Goal: Task Accomplishment & Management: Manage account settings

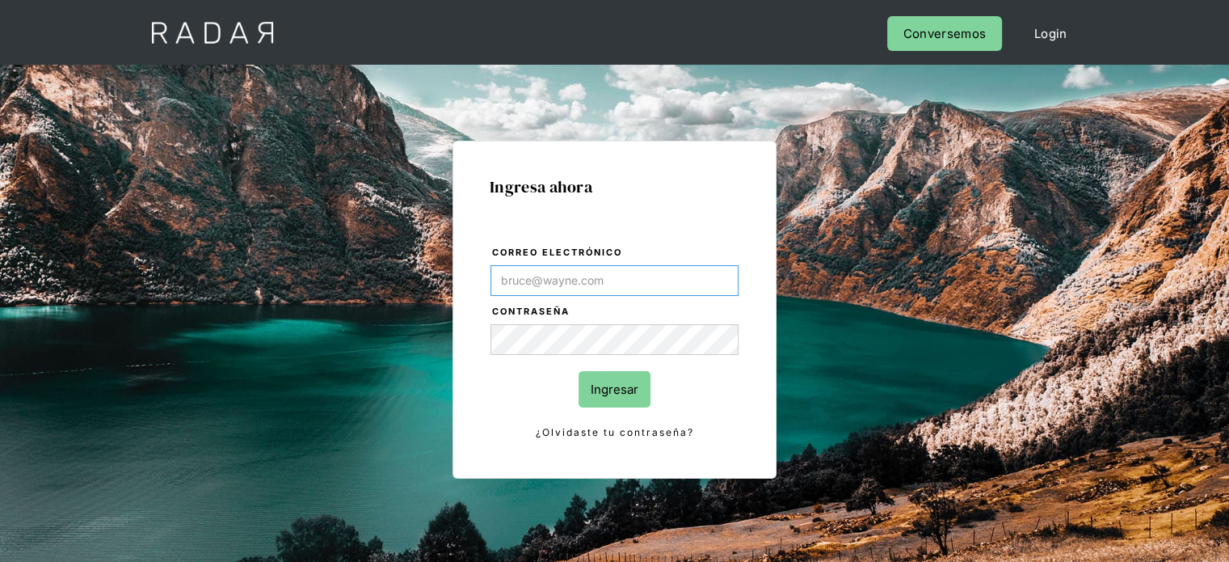
click at [531, 273] on input "Correo electrónico" at bounding box center [614, 280] width 248 height 31
type input "[EMAIL_ADDRESS][DOMAIN_NAME]"
click at [605, 367] on form "Correo electrónico [EMAIL_ADDRESS][DOMAIN_NAME] Contraseña Ingresar ¿Olvidaste …" at bounding box center [615, 342] width 250 height 197
click at [613, 377] on input "Ingresar" at bounding box center [615, 389] width 72 height 36
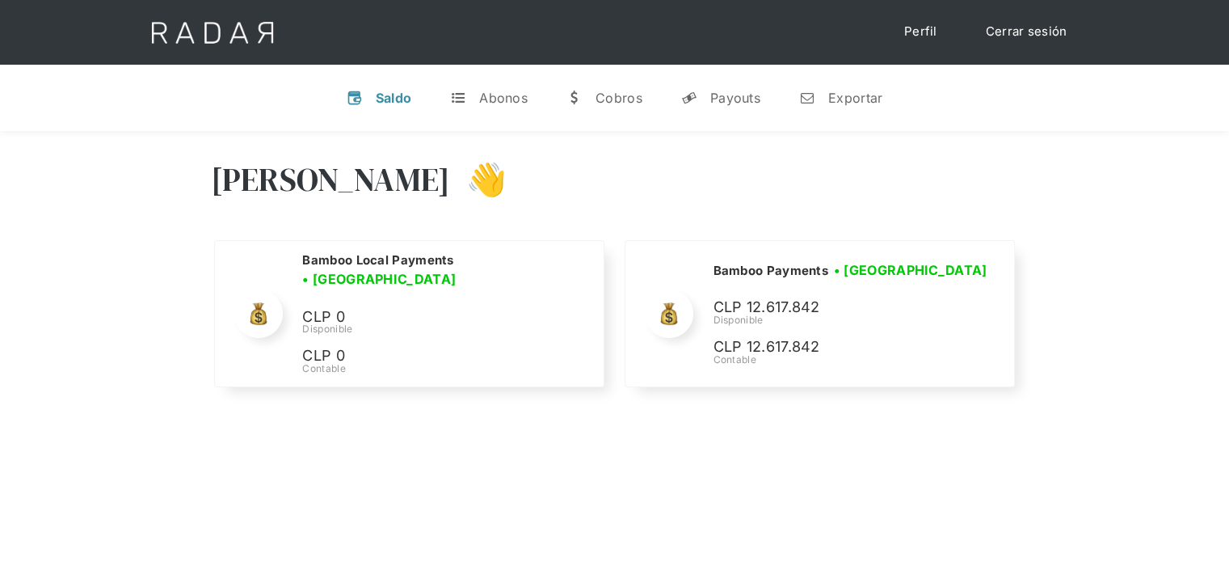
click at [848, 199] on div "Hola Joaquín 👋" at bounding box center [615, 191] width 808 height 97
